Goal: Find specific page/section: Find specific page/section

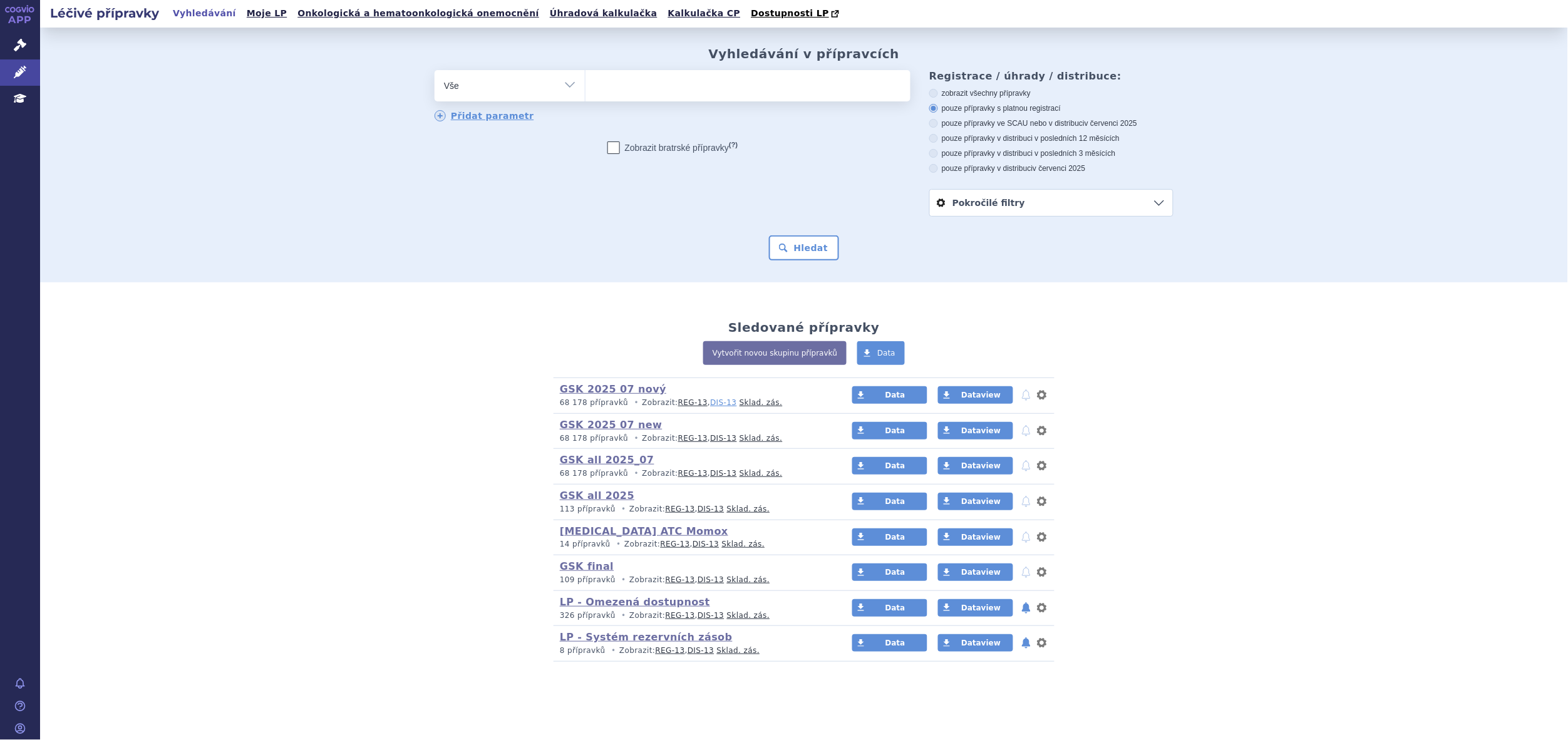
click at [712, 404] on link "DIS-13" at bounding box center [723, 403] width 27 height 9
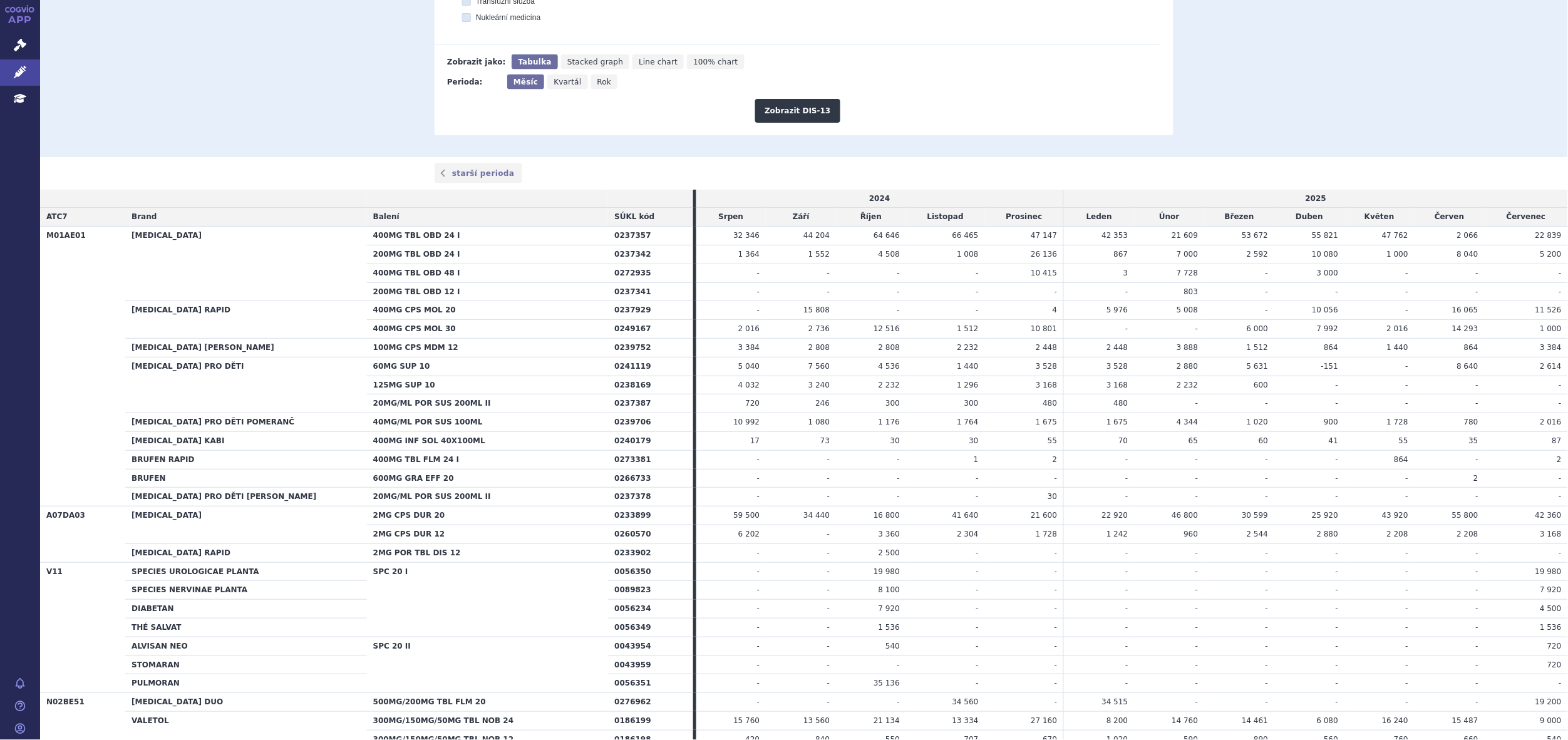
scroll to position [677, 0]
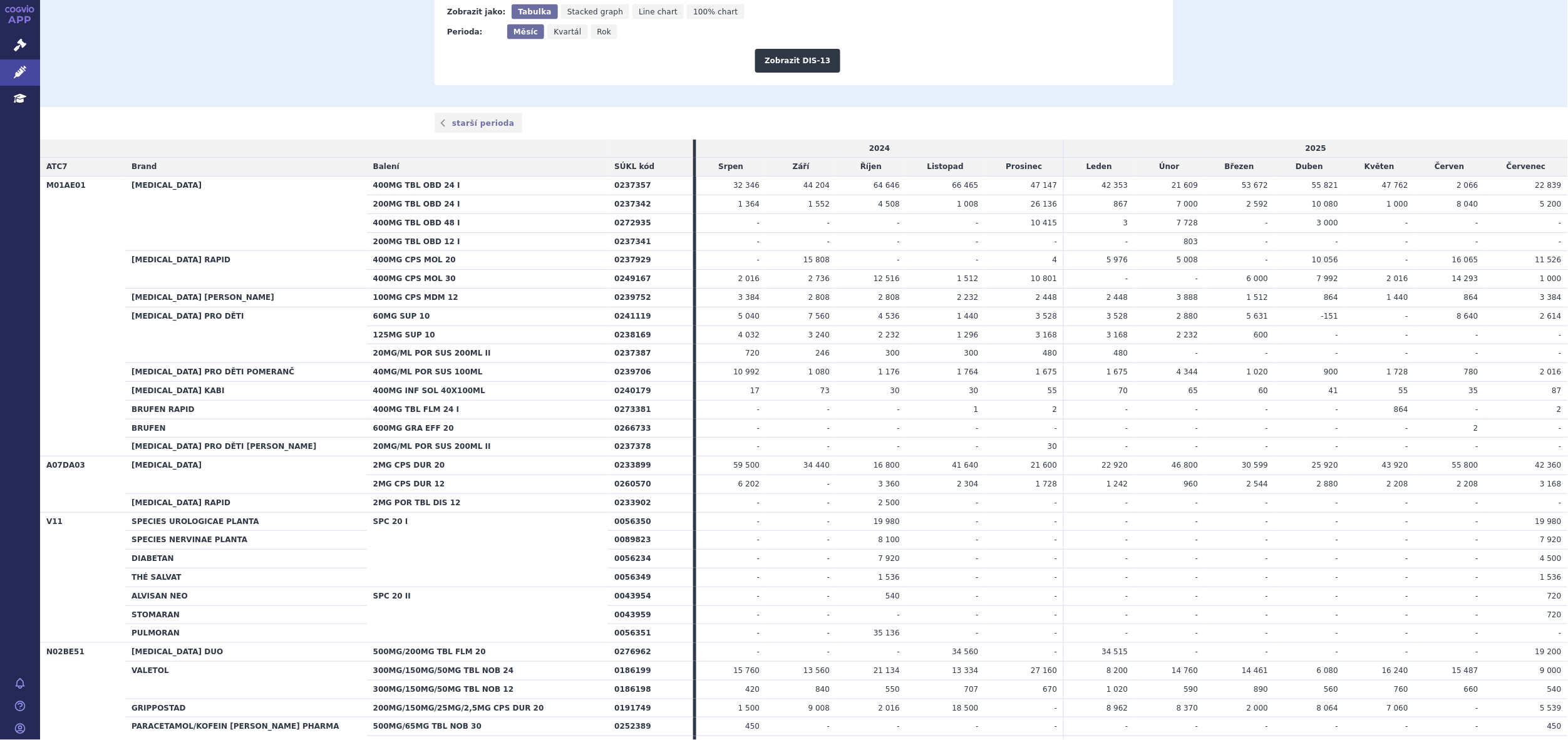
click at [977, 718] on td "18 500" at bounding box center [945, 708] width 79 height 19
click at [958, 740] on html "APP Správní řízení Léčivé přípravky Education Notifikace Nápověda Zbyněk Černý …" at bounding box center [784, 370] width 1568 height 740
click at [436, 734] on th "500MG/65MG TBL NOB 30" at bounding box center [488, 727] width 242 height 19
drag, startPoint x: 719, startPoint y: 634, endPoint x: 705, endPoint y: 636, distance: 14.1
click at [705, 636] on tr "PULMORAN 0056351 - - 35 136 - - - - - - - - -" at bounding box center [804, 634] width 1529 height 19
